Goal: Information Seeking & Learning: Learn about a topic

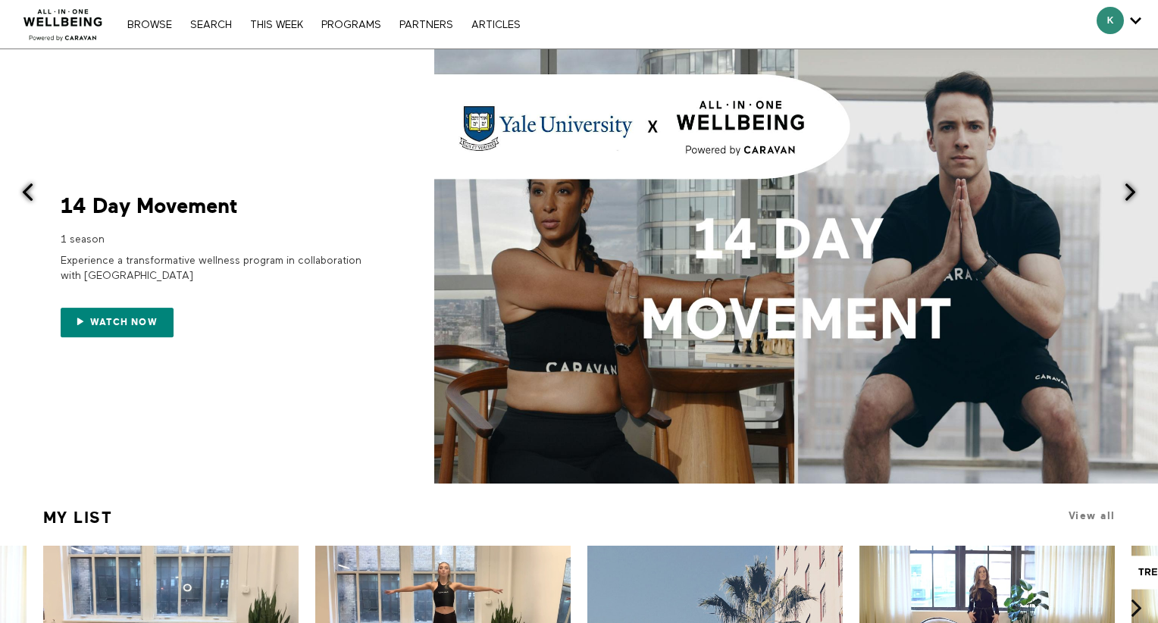
click at [151, 33] on div "Browse Search THIS WEEK PROGRAMS PARTNERS ARTICLES Account settings Manage Subs…" at bounding box center [398, 24] width 796 height 48
click at [152, 27] on link "Browse" at bounding box center [150, 25] width 60 height 11
click at [137, 18] on div "Browse Search THIS WEEK PROGRAMS PARTNERS ARTICLES Account settings Manage Subs…" at bounding box center [324, 24] width 408 height 12
click at [140, 23] on link "Browse" at bounding box center [150, 25] width 60 height 11
click at [214, 24] on link "Search" at bounding box center [211, 25] width 57 height 11
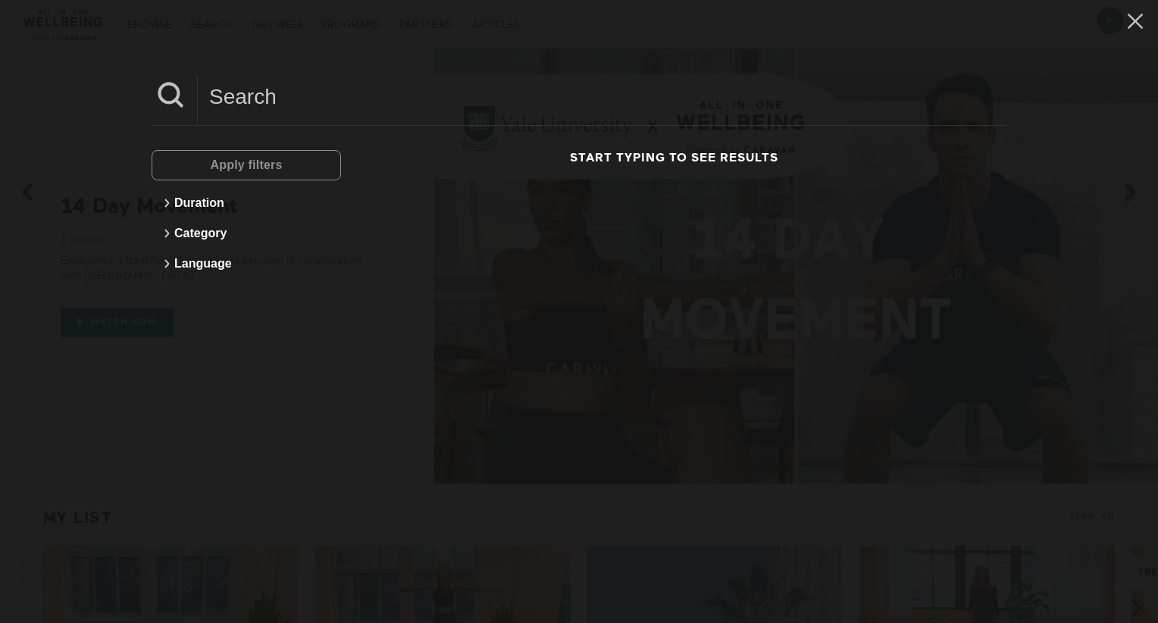
click at [257, 164] on div "Apply filters" at bounding box center [246, 165] width 189 height 30
click at [257, 90] on input at bounding box center [602, 97] width 808 height 42
type input "hormone"
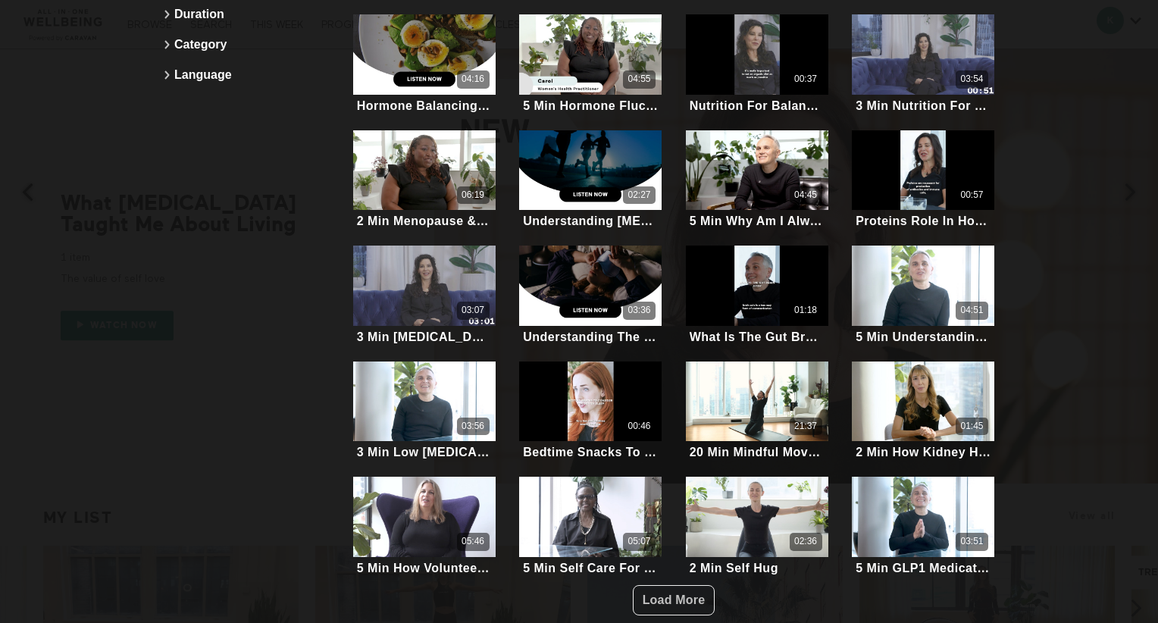
scroll to position [198, 0]
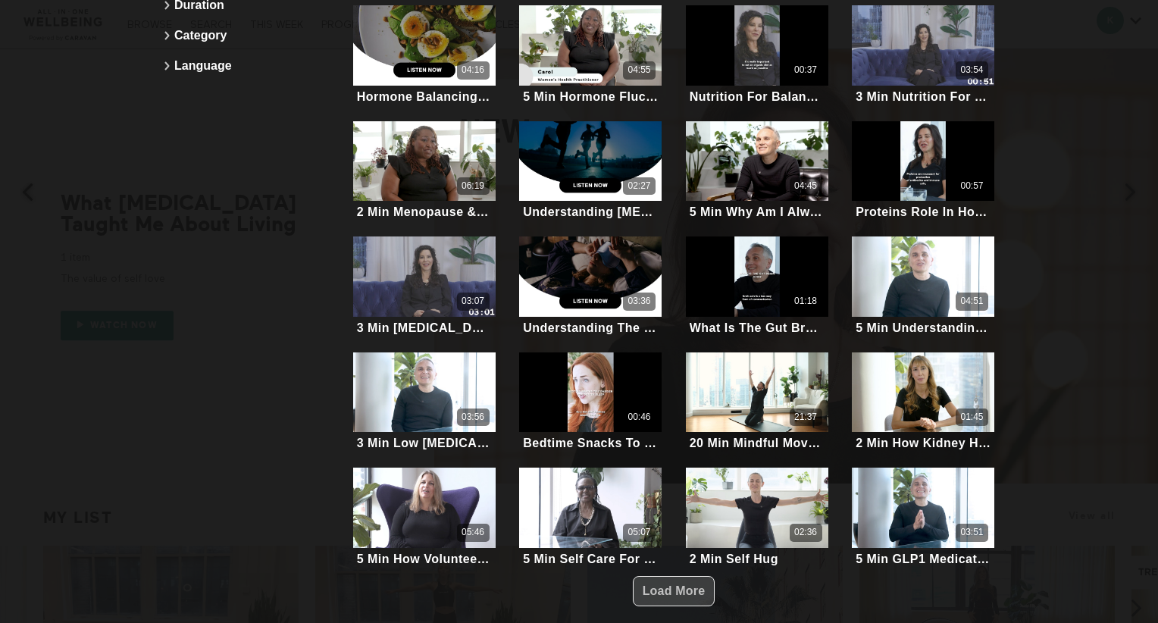
click at [674, 589] on span "Load More" at bounding box center [673, 591] width 63 height 29
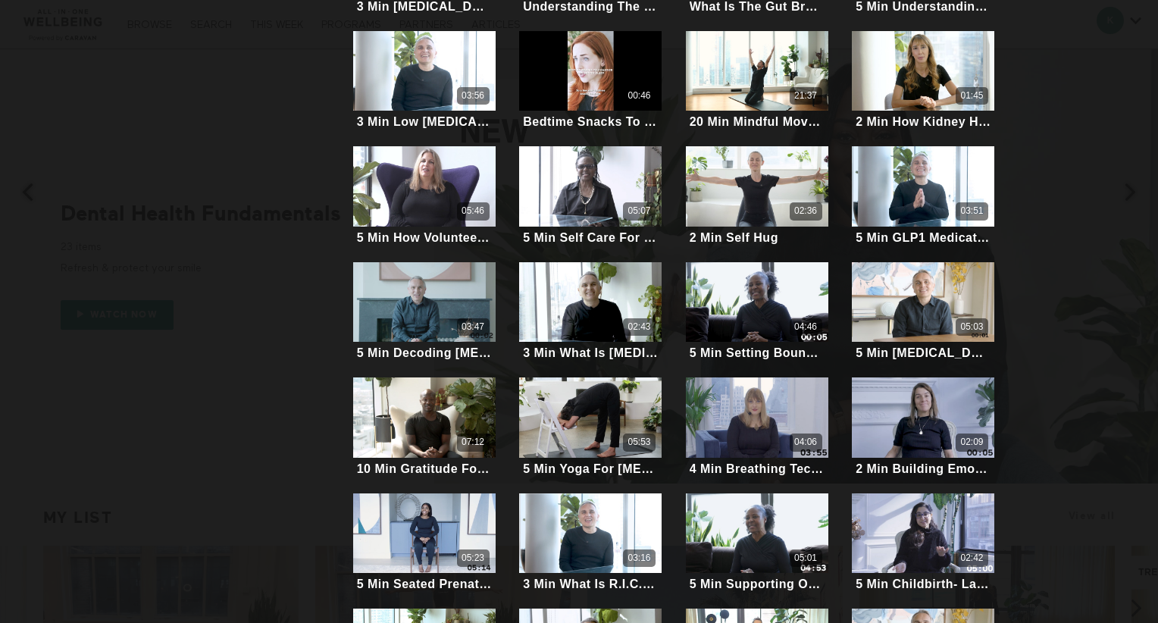
scroll to position [767, 0]
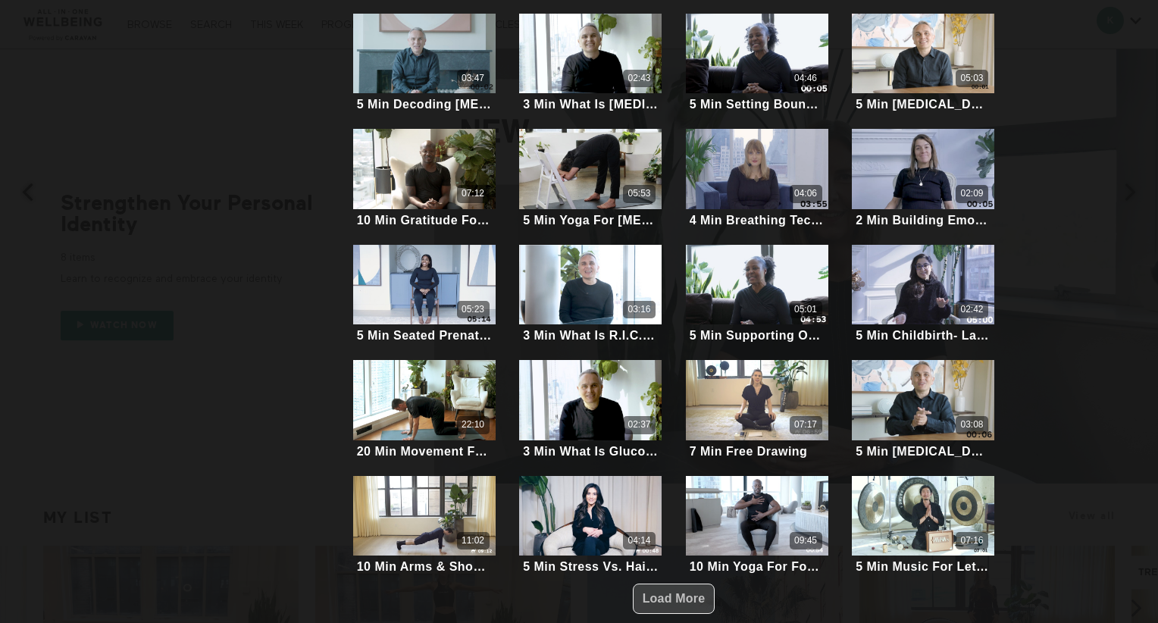
click at [656, 596] on span "Load More" at bounding box center [673, 598] width 63 height 29
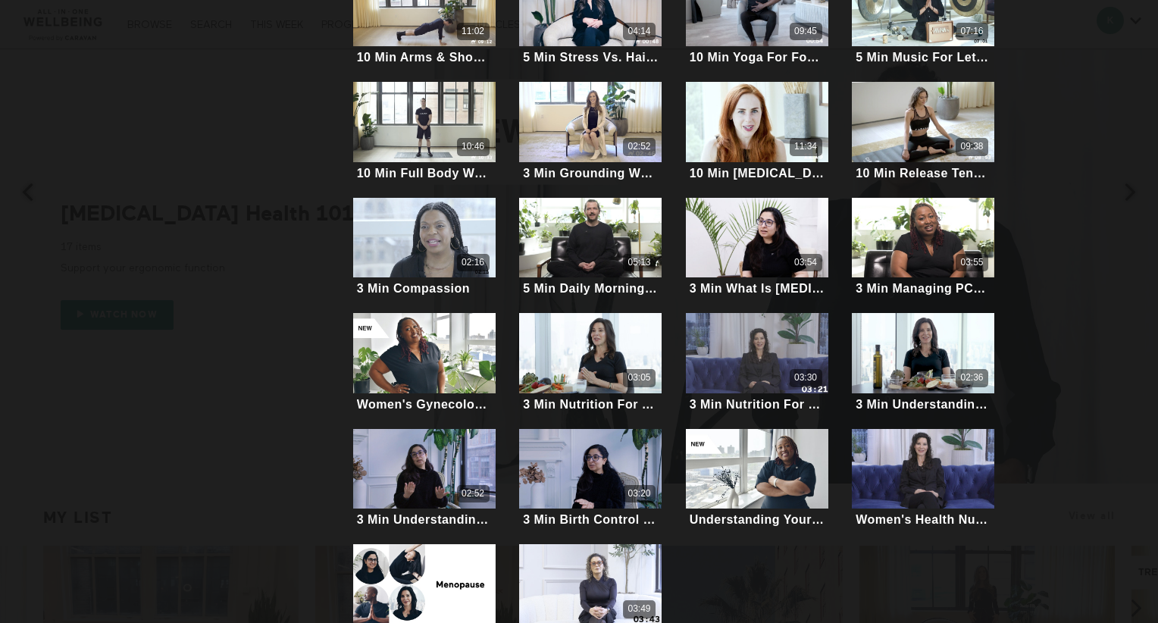
scroll to position [1308, 0]
